Goal: Information Seeking & Learning: Learn about a topic

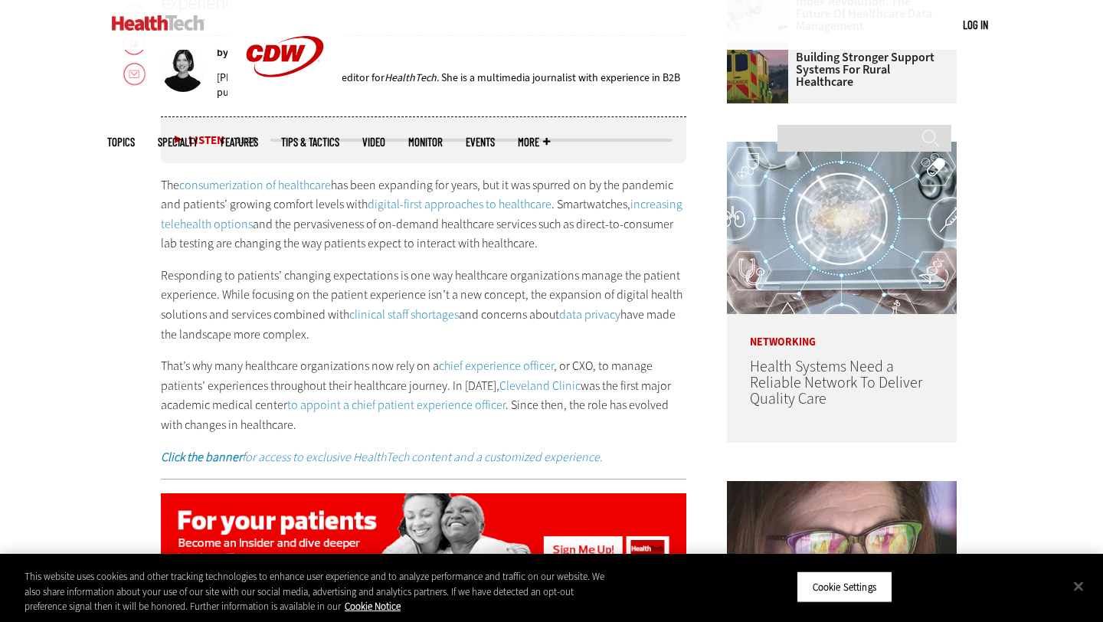
scroll to position [766, 0]
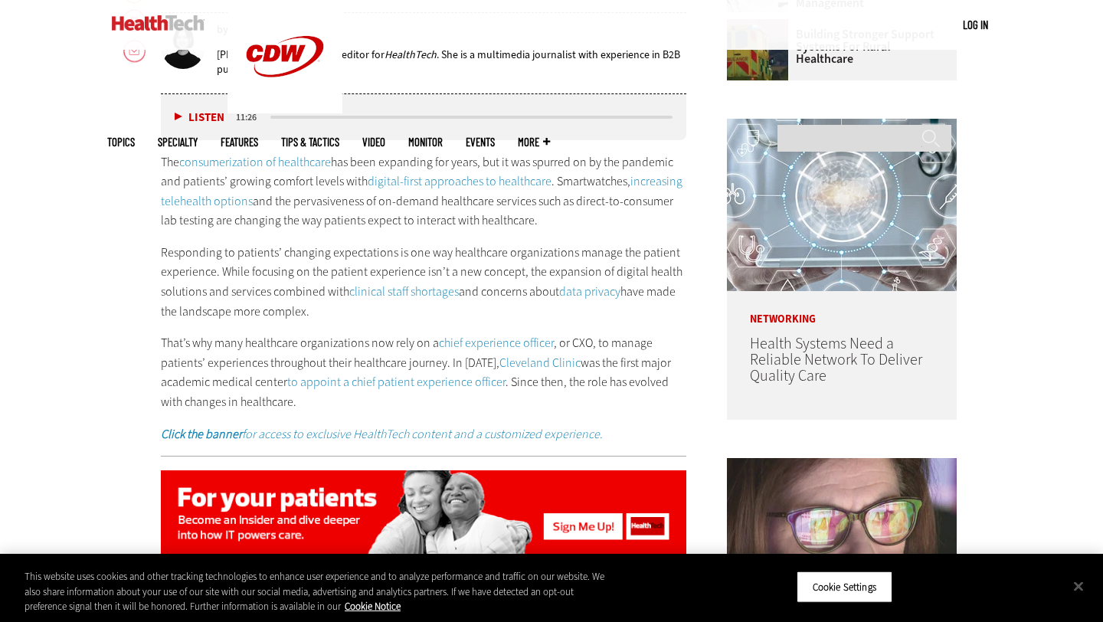
click at [246, 307] on div "The consumerization of healthcare has been expanding for years, but it was spur…" at bounding box center [424, 298] width 526 height 292
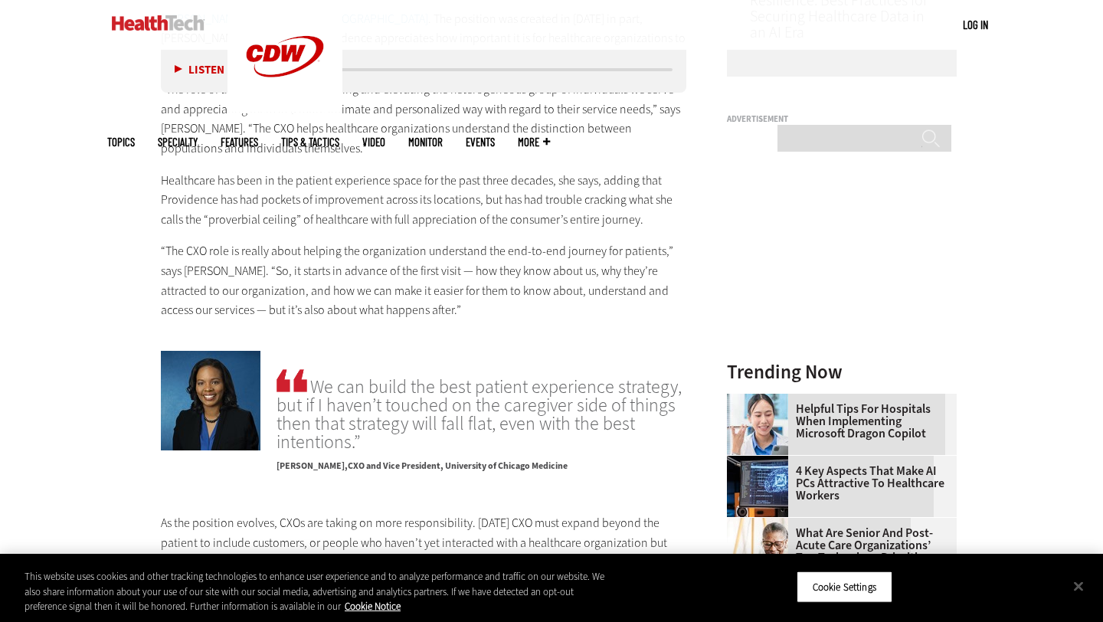
scroll to position [1471, 0]
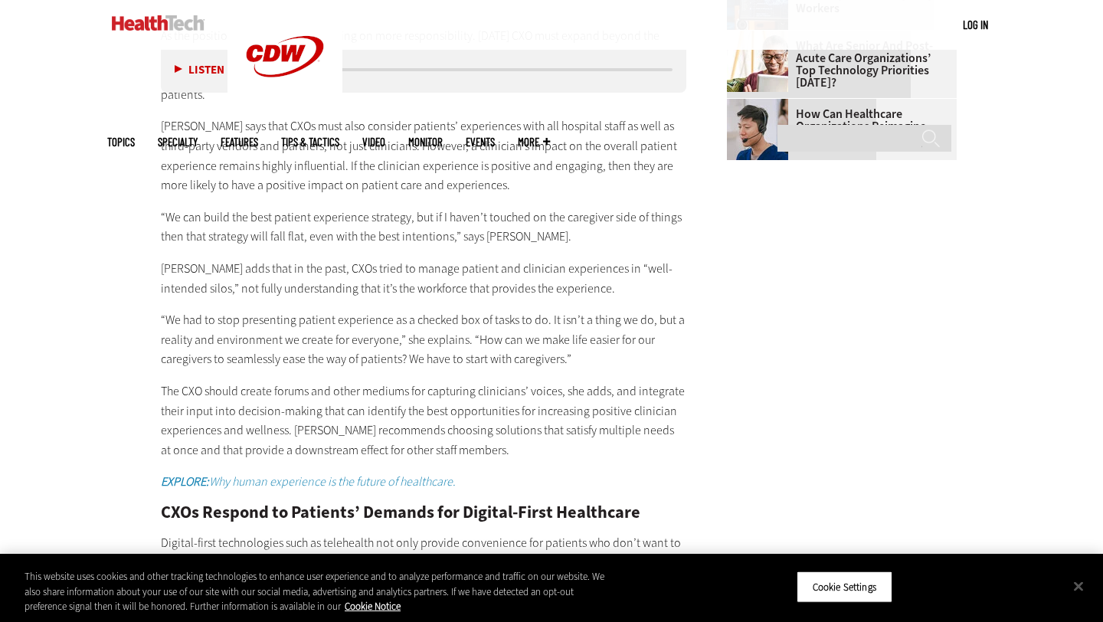
scroll to position [1961, 0]
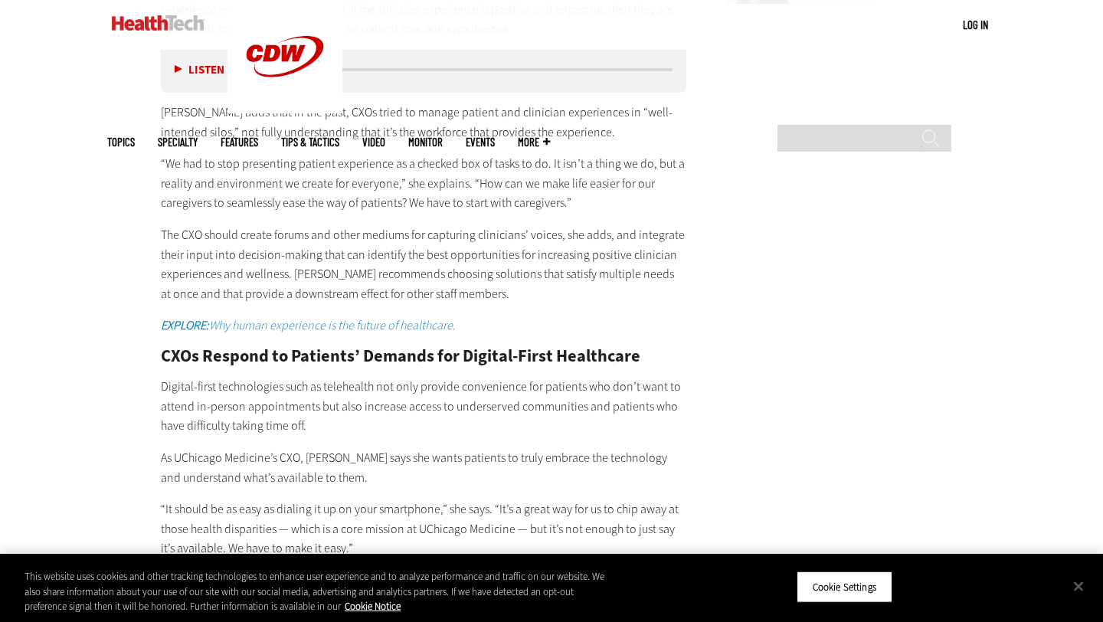
scroll to position [2115, 0]
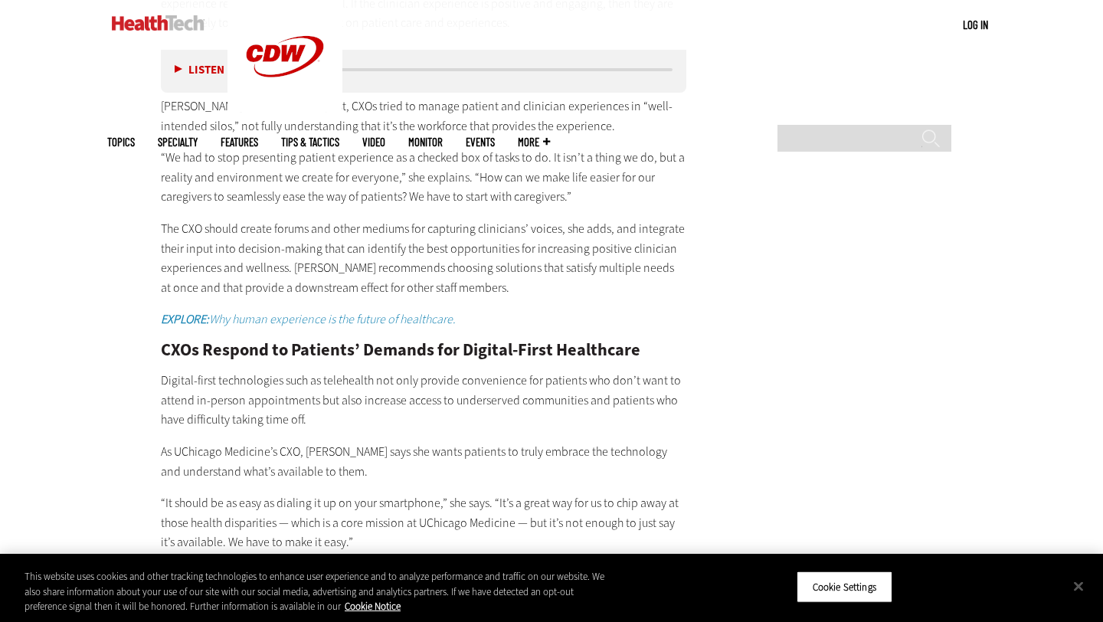
click at [1076, 585] on button "Close" at bounding box center [1079, 586] width 34 height 34
